Goal: Task Accomplishment & Management: Complete application form

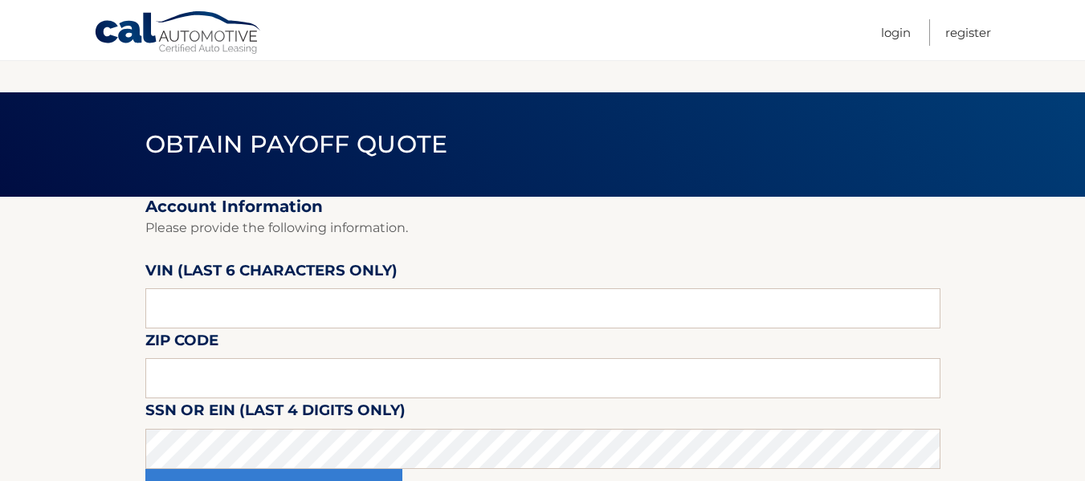
scroll to position [80, 0]
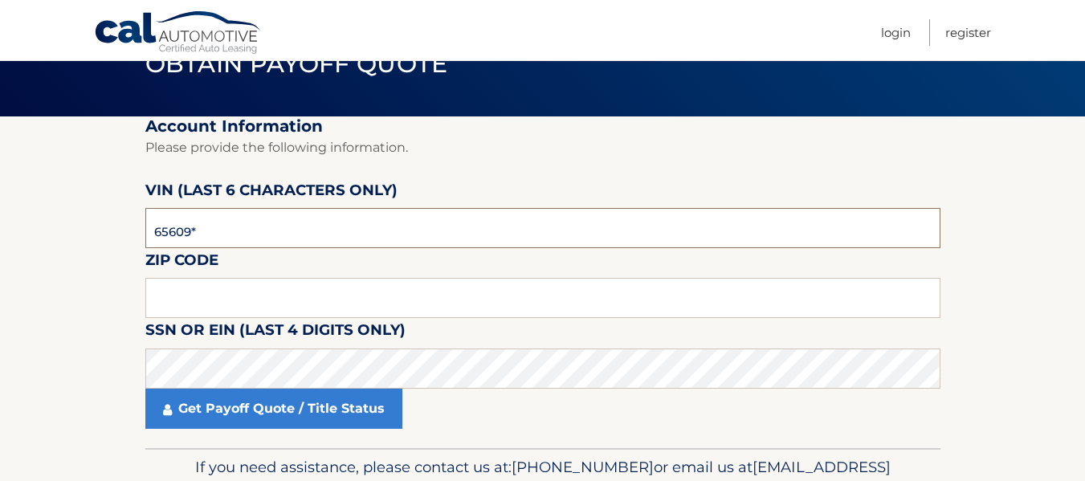
type input "656091"
click at [234, 310] on input "text" at bounding box center [542, 298] width 795 height 40
type input "11793"
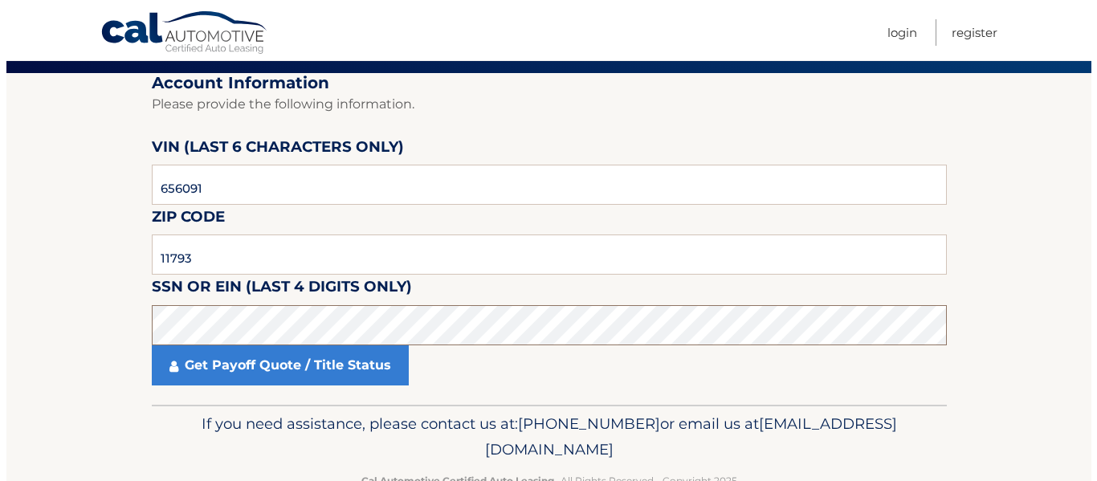
scroll to position [161, 0]
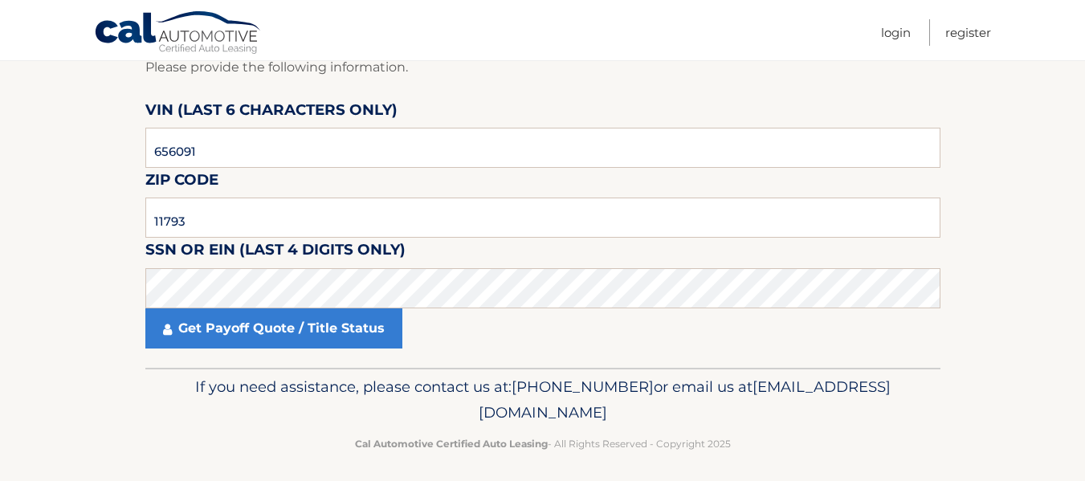
click at [652, 359] on fieldset "Account Information Please provide the following information. VIN (last 6 chara…" at bounding box center [542, 202] width 795 height 332
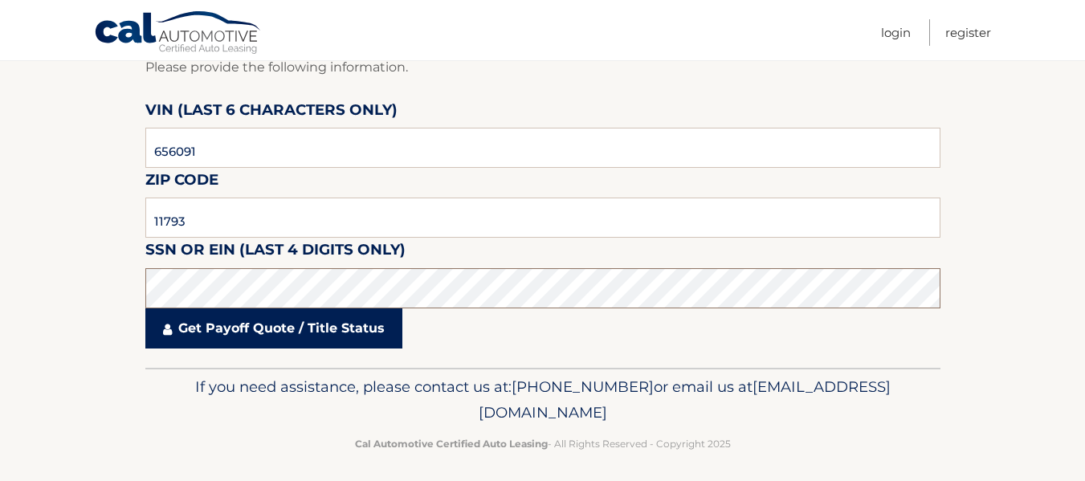
click button "For Originating Dealer" at bounding box center [0, 0] width 0 height 0
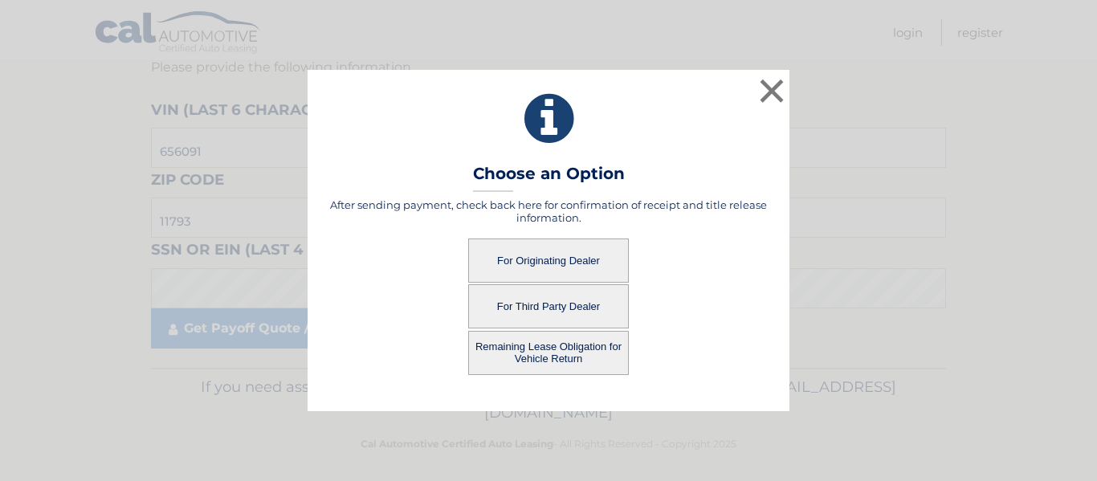
click at [534, 262] on button "For Originating Dealer" at bounding box center [548, 260] width 161 height 44
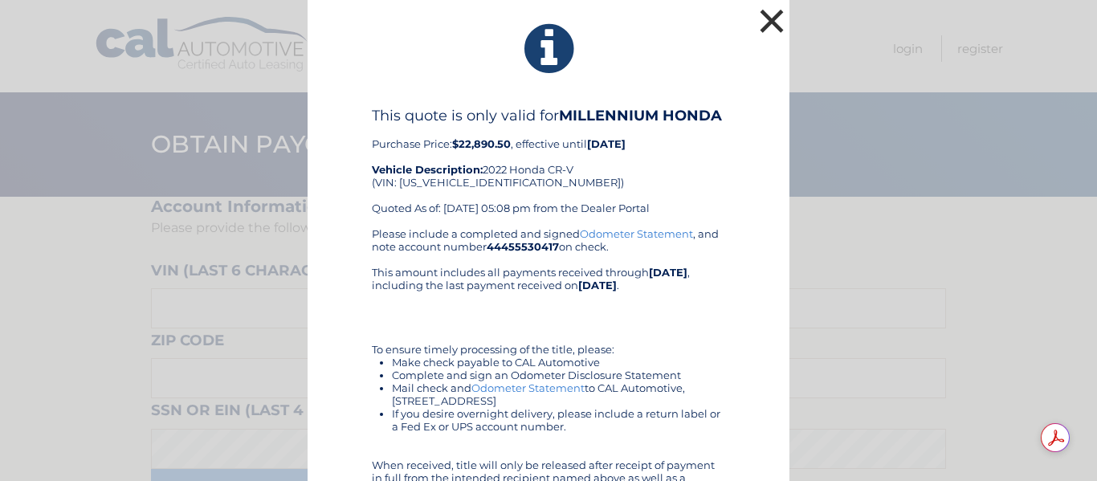
click at [760, 24] on button "×" at bounding box center [771, 21] width 32 height 32
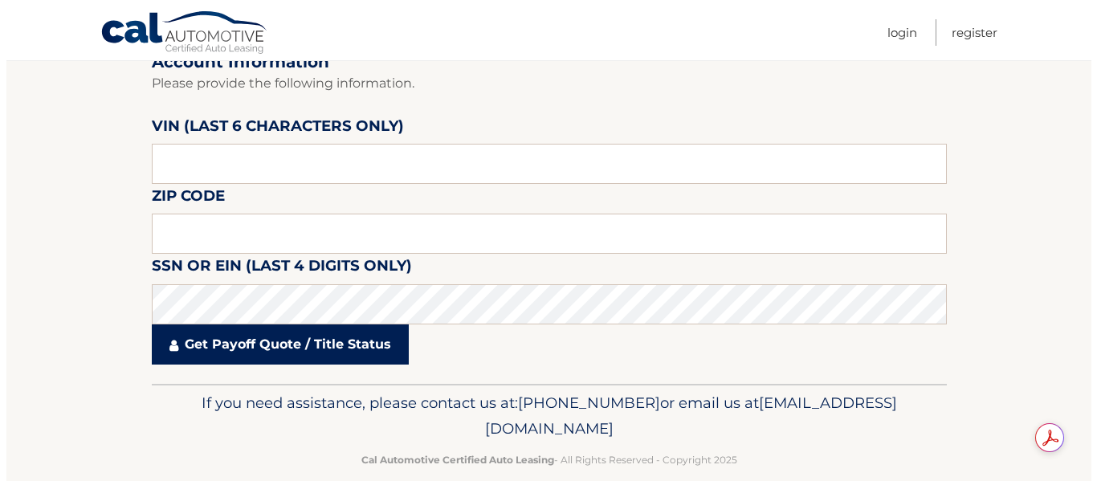
scroll to position [161, 0]
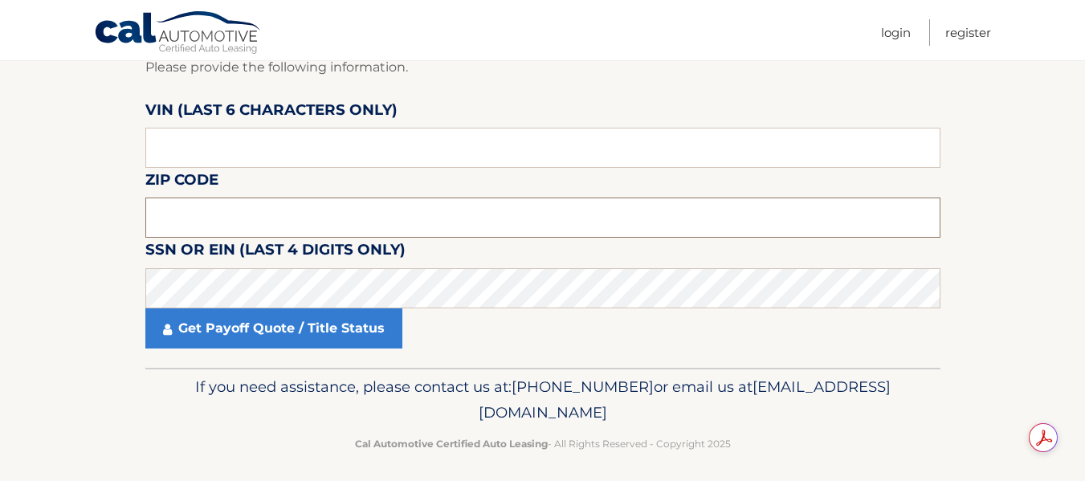
click at [180, 205] on input "text" at bounding box center [542, 217] width 795 height 40
type input "11793"
click at [197, 147] on input "text" at bounding box center [542, 148] width 795 height 40
type input "656091"
click button "For Originating Dealer" at bounding box center [0, 0] width 0 height 0
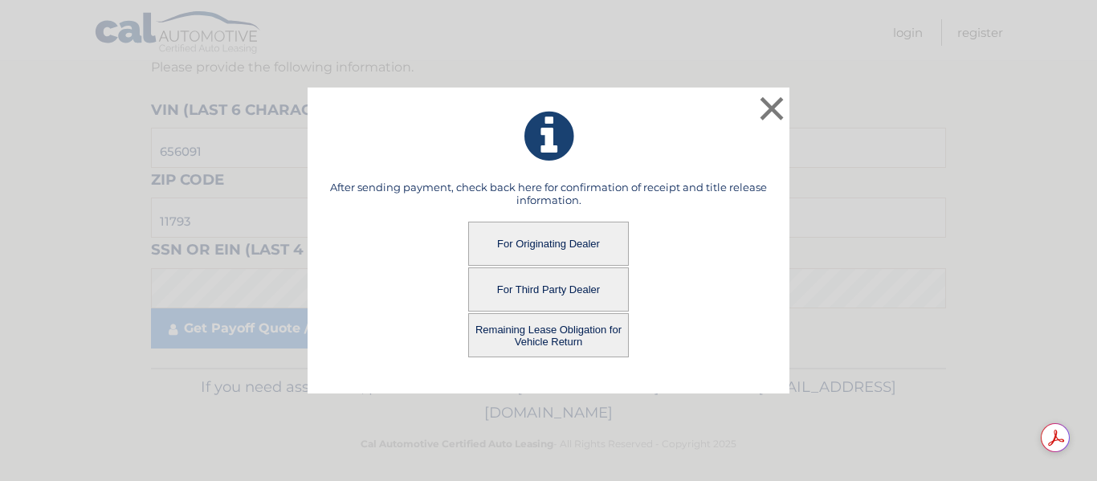
click at [532, 238] on button "For Originating Dealer" at bounding box center [548, 244] width 161 height 44
